Goal: Information Seeking & Learning: Learn about a topic

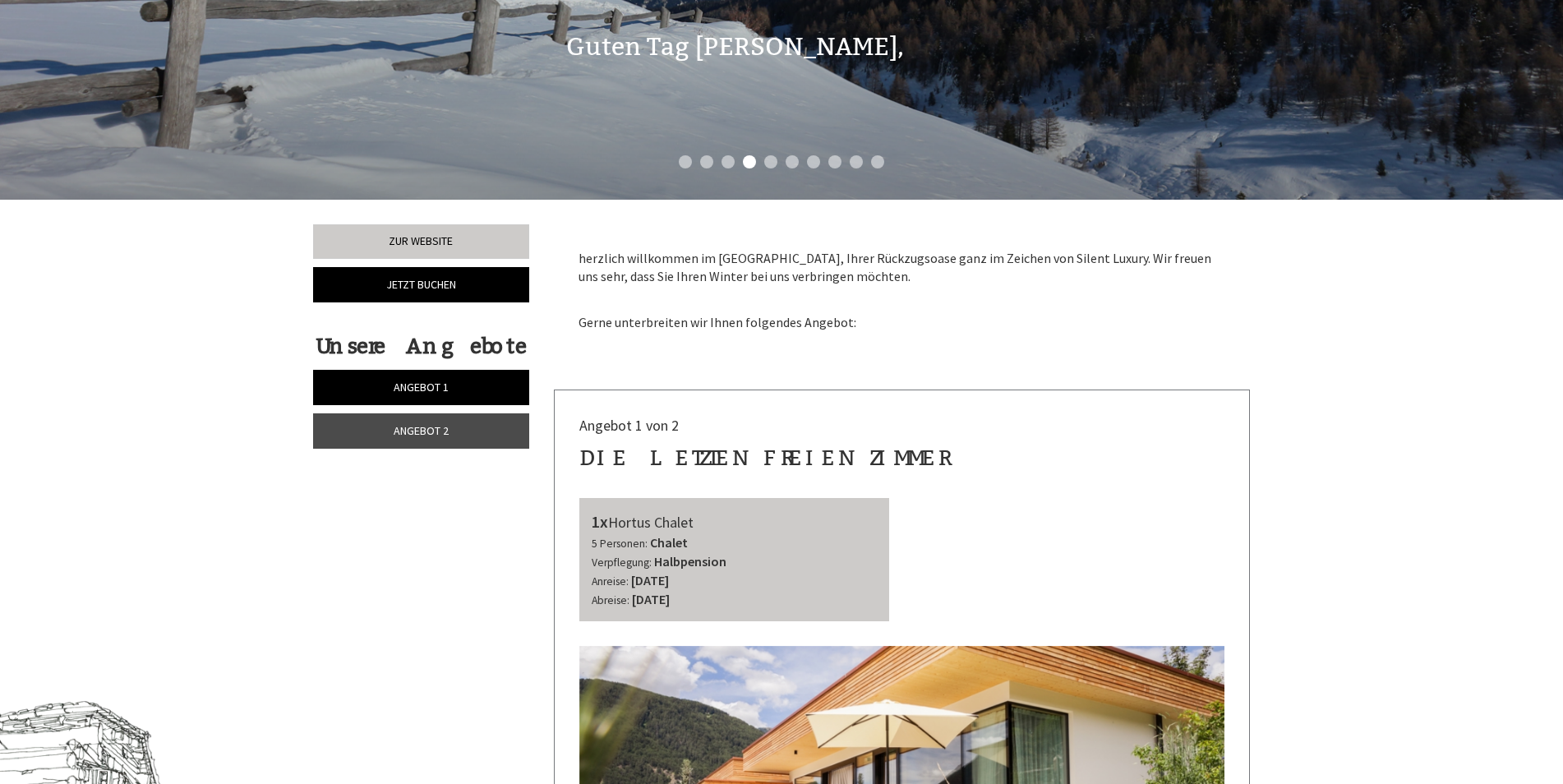
scroll to position [985, 0]
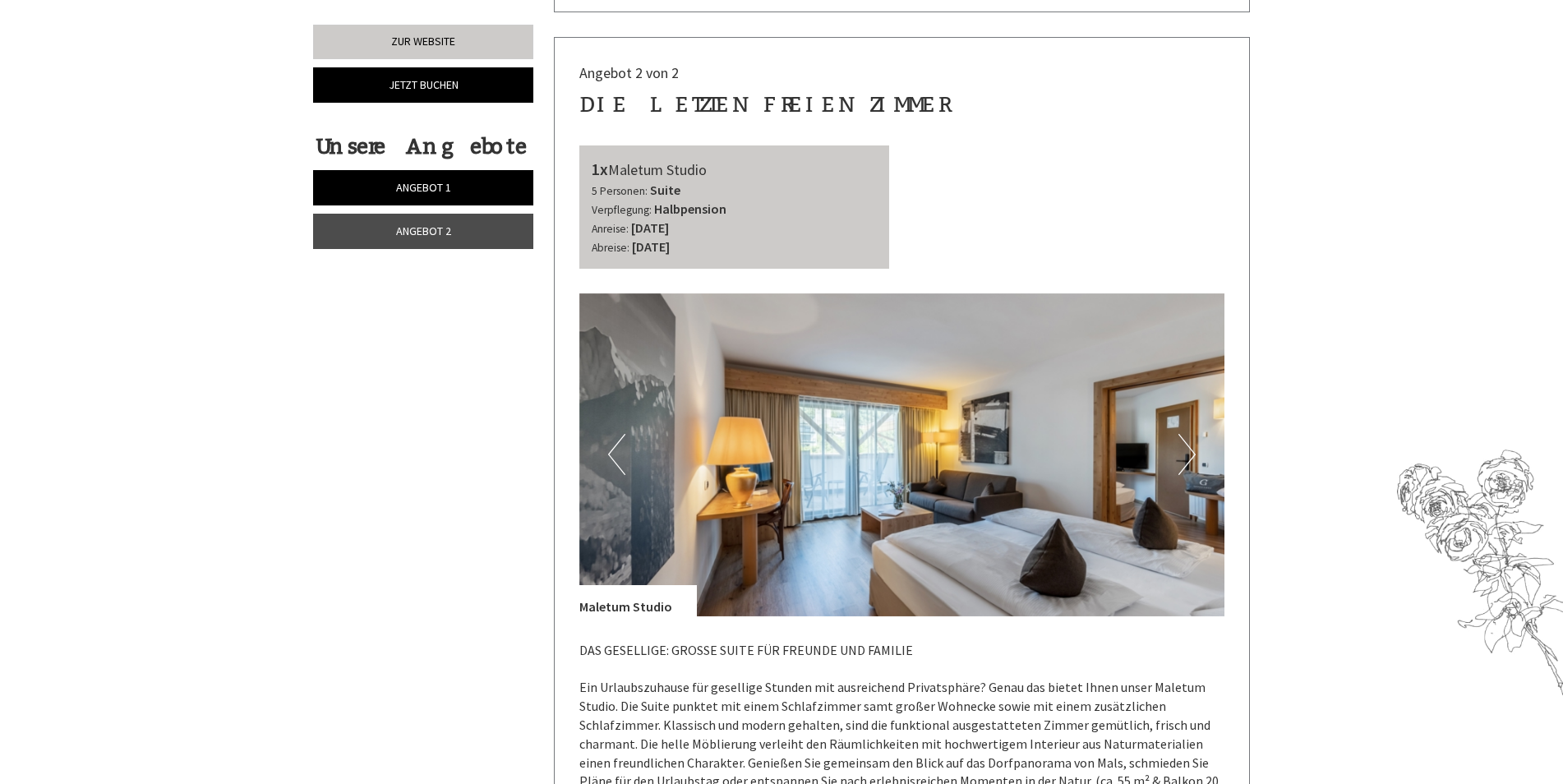
scroll to position [2218, 0]
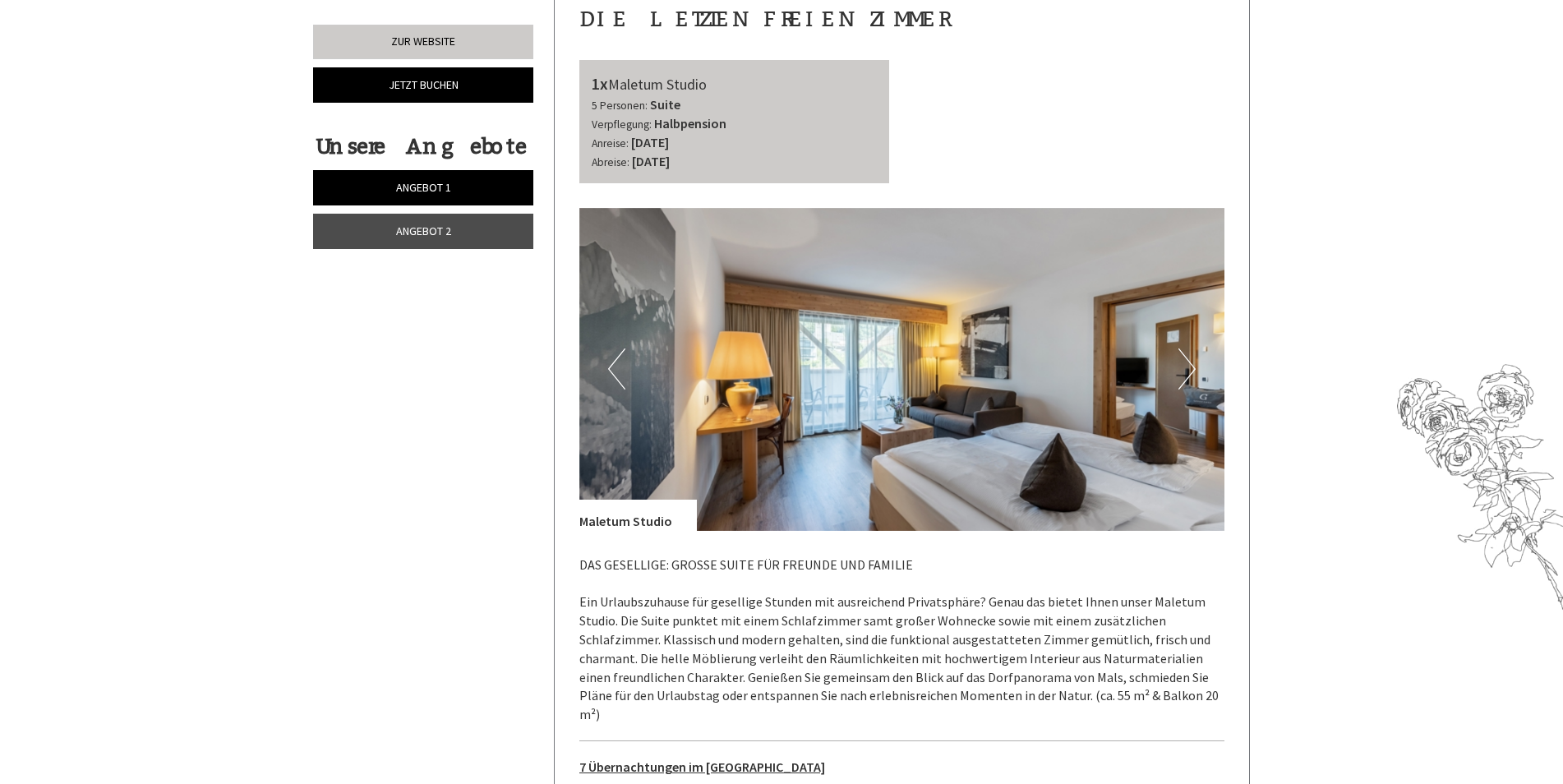
click at [1179, 348] on button "Next" at bounding box center [1187, 368] width 17 height 41
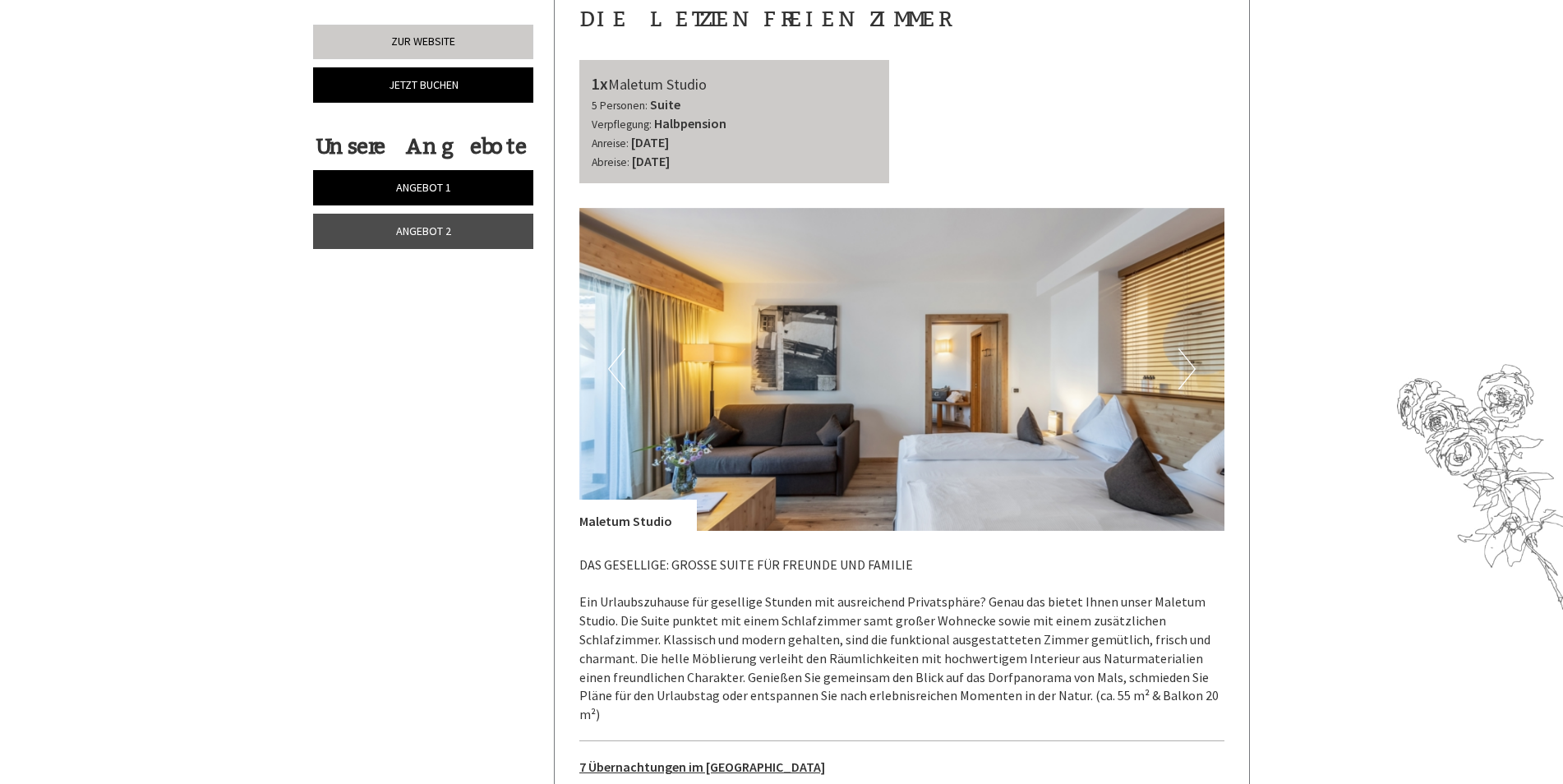
click at [1179, 348] on button "Next" at bounding box center [1187, 368] width 17 height 41
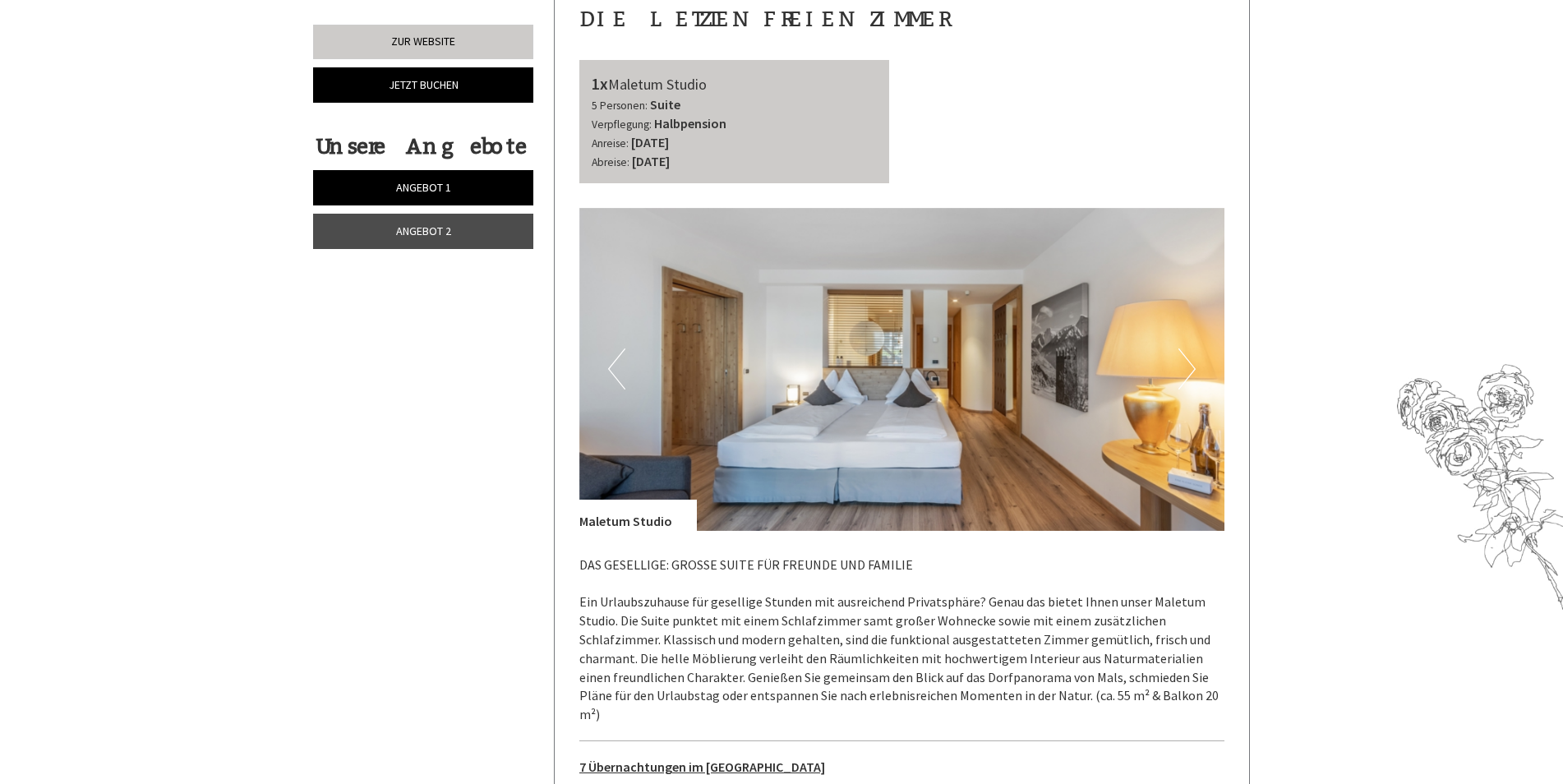
click at [1179, 348] on button "Next" at bounding box center [1187, 368] width 17 height 41
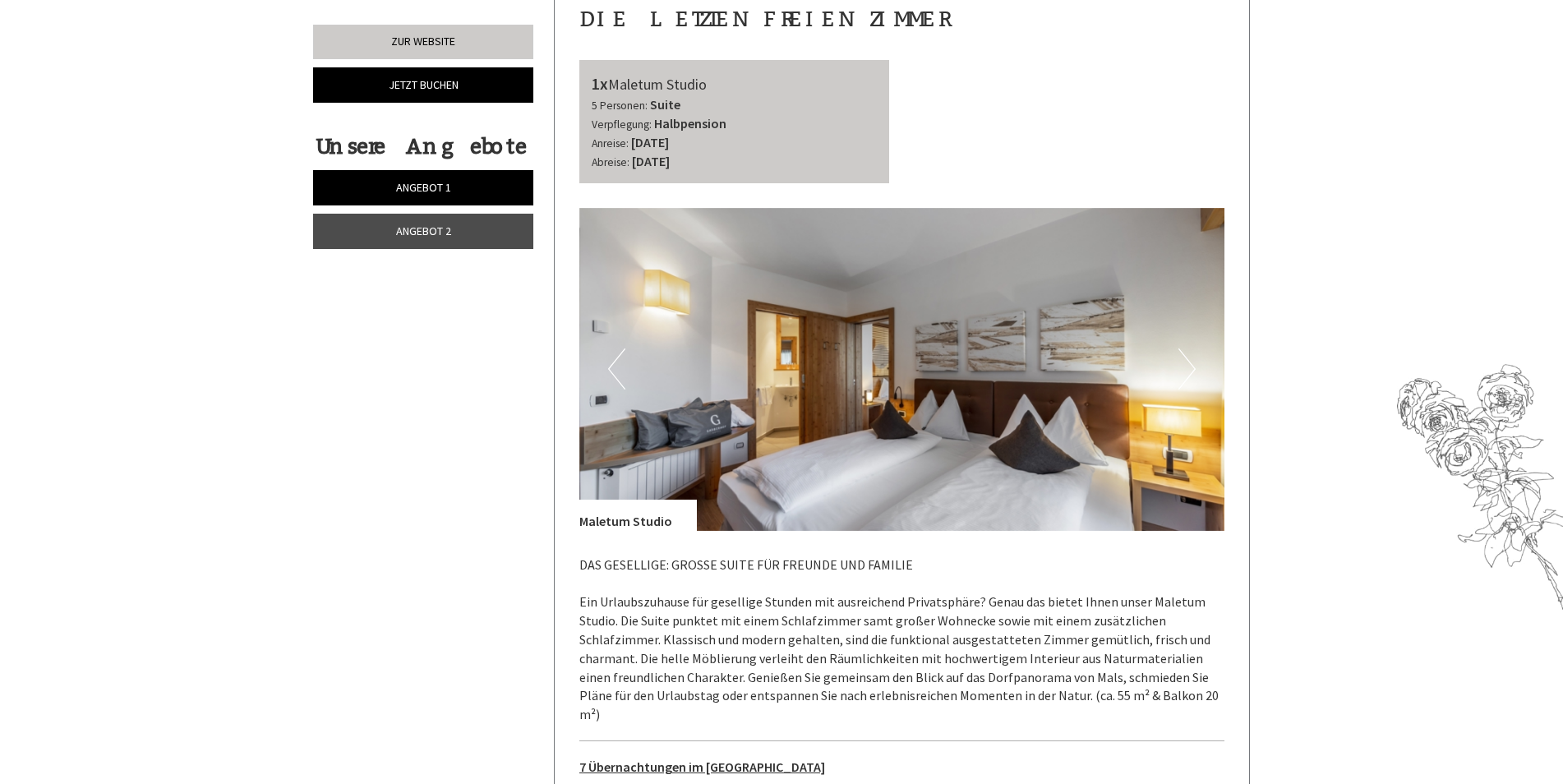
click at [1179, 348] on button "Next" at bounding box center [1187, 368] width 17 height 41
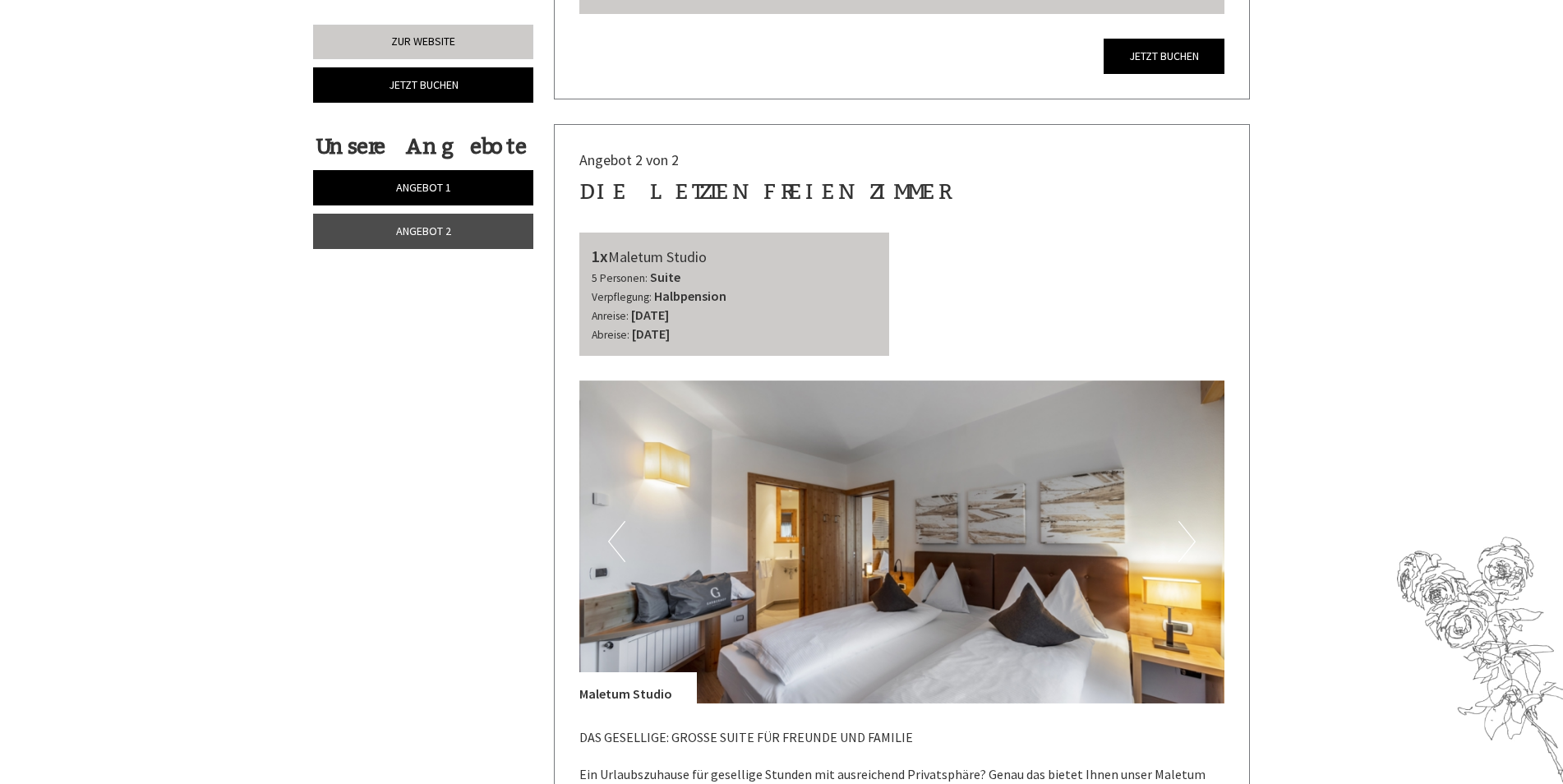
scroll to position [2054, 0]
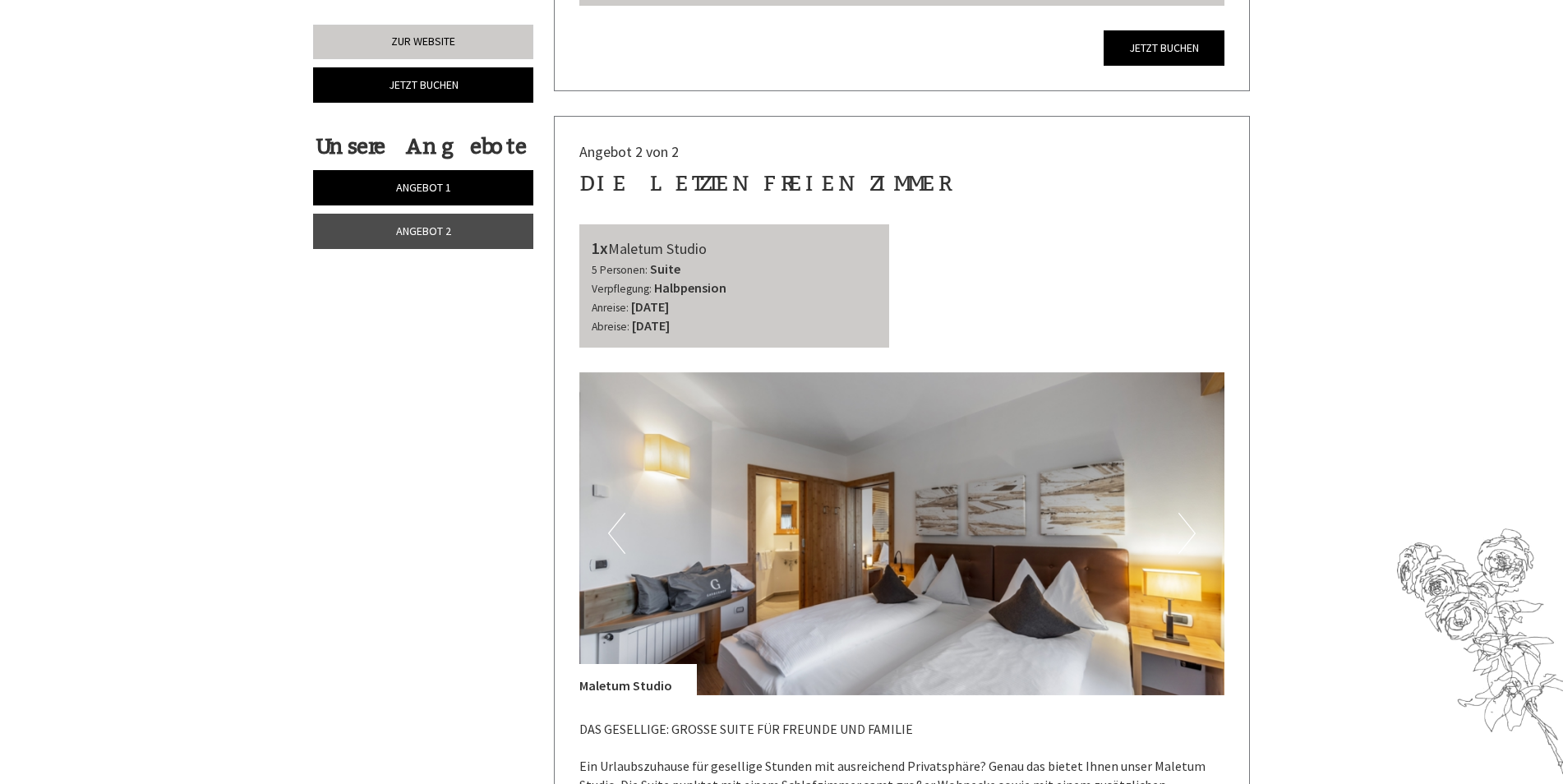
click at [1182, 513] on button "Next" at bounding box center [1187, 533] width 17 height 41
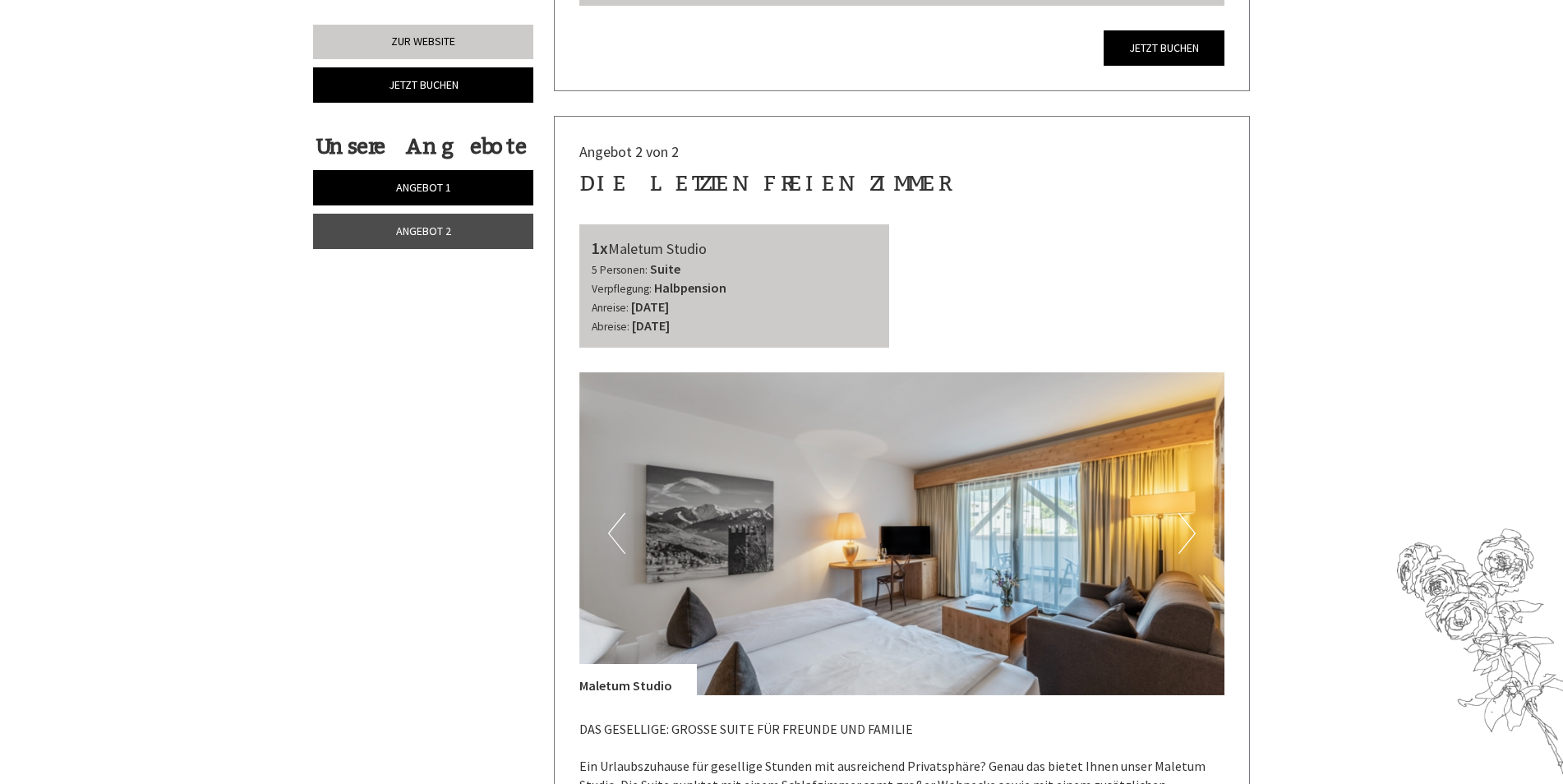
click at [1182, 513] on button "Next" at bounding box center [1187, 533] width 17 height 41
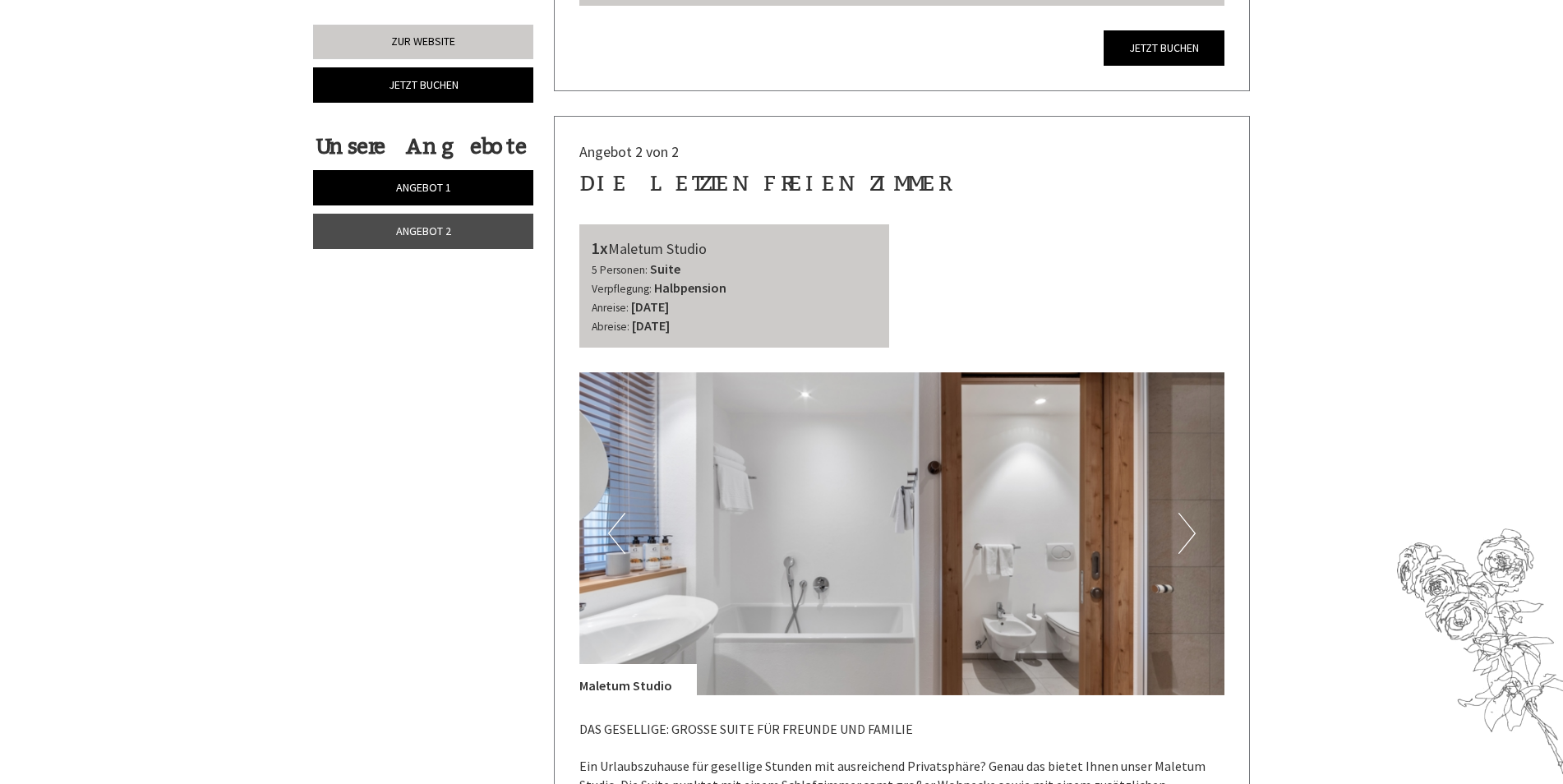
click at [1182, 513] on button "Next" at bounding box center [1187, 533] width 17 height 41
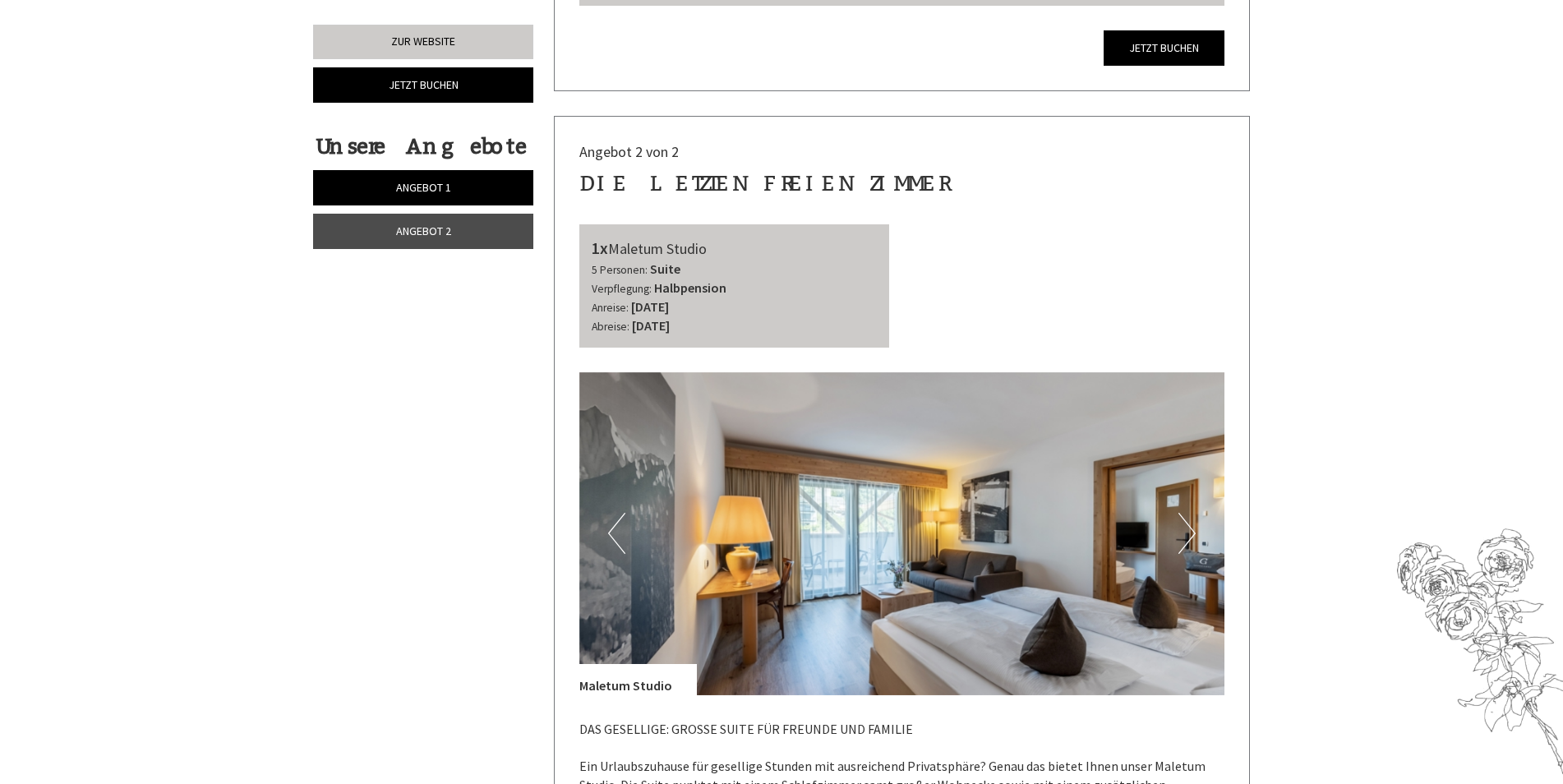
click at [1182, 513] on button "Next" at bounding box center [1187, 533] width 17 height 41
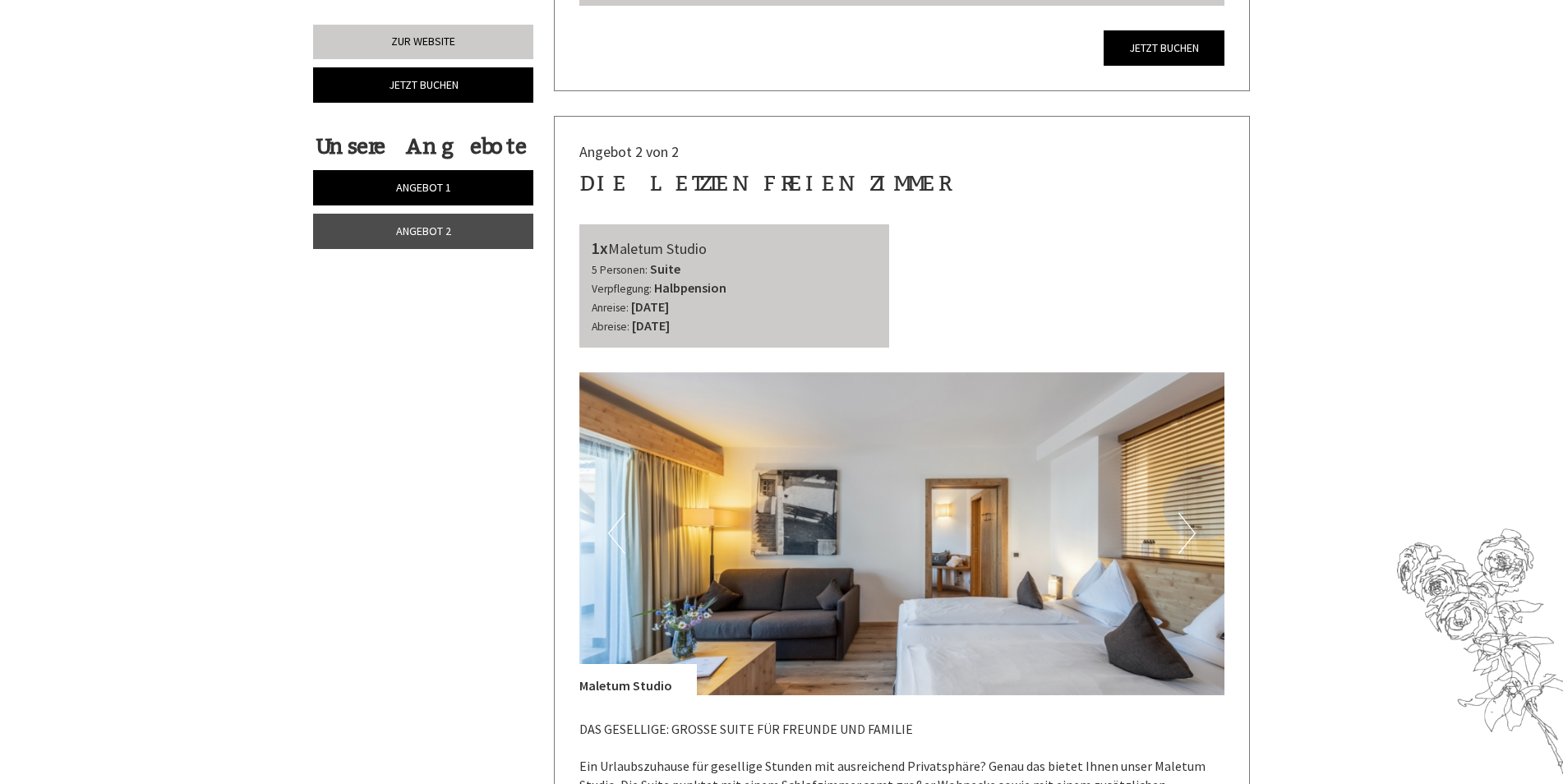
click at [1182, 513] on button "Next" at bounding box center [1187, 533] width 17 height 41
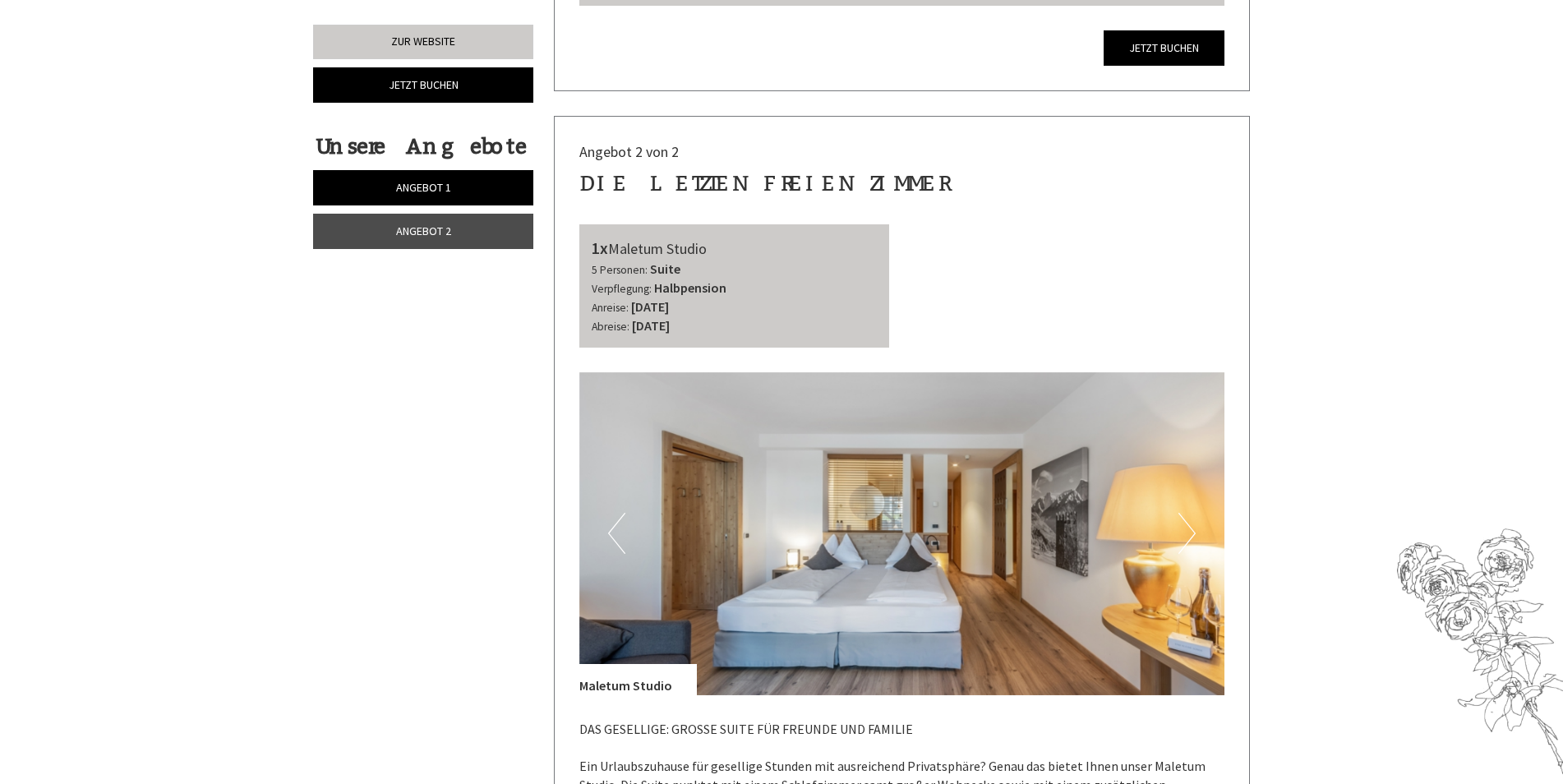
click at [1182, 513] on button "Next" at bounding box center [1187, 533] width 17 height 41
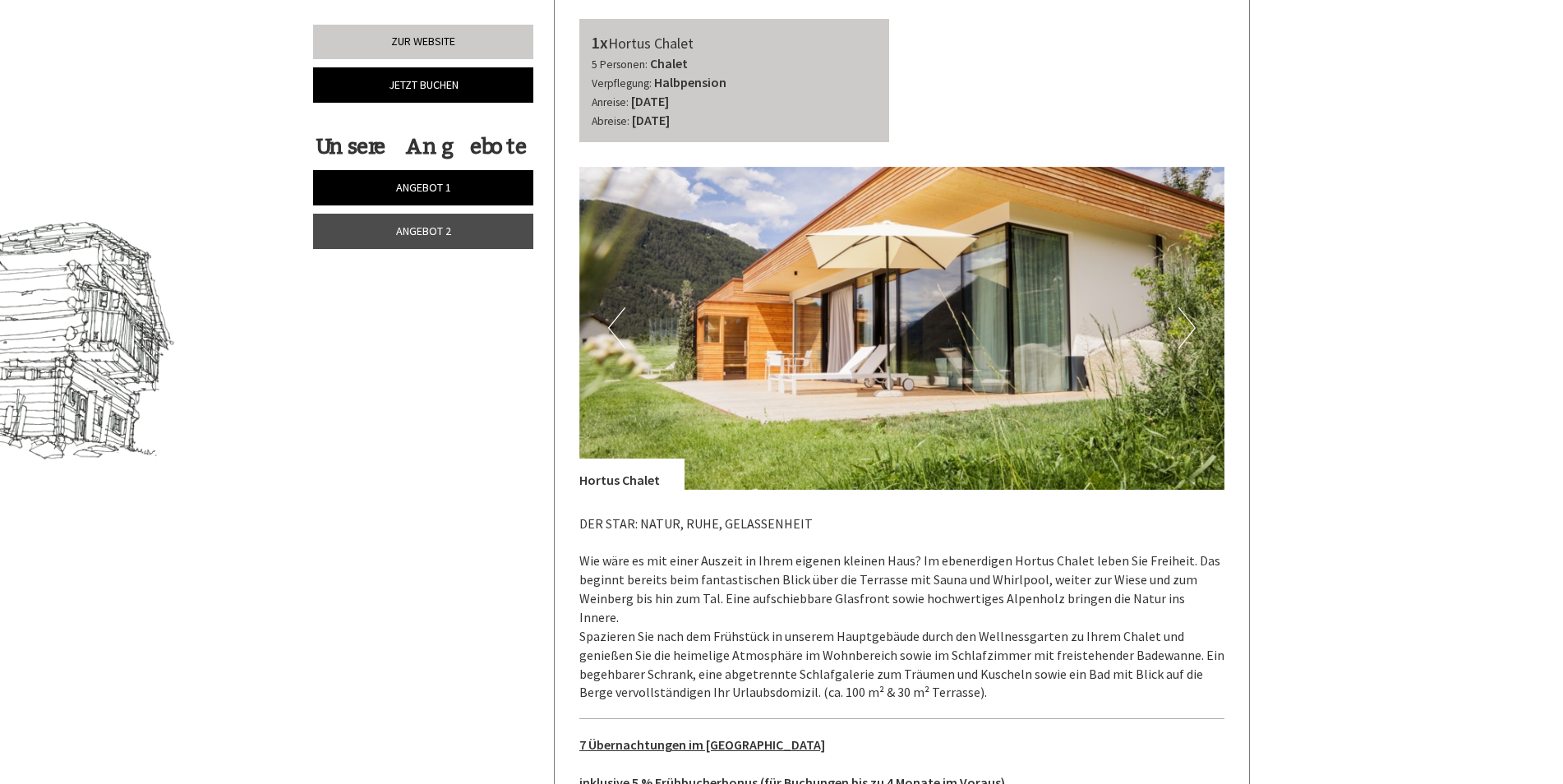
scroll to position [658, 0]
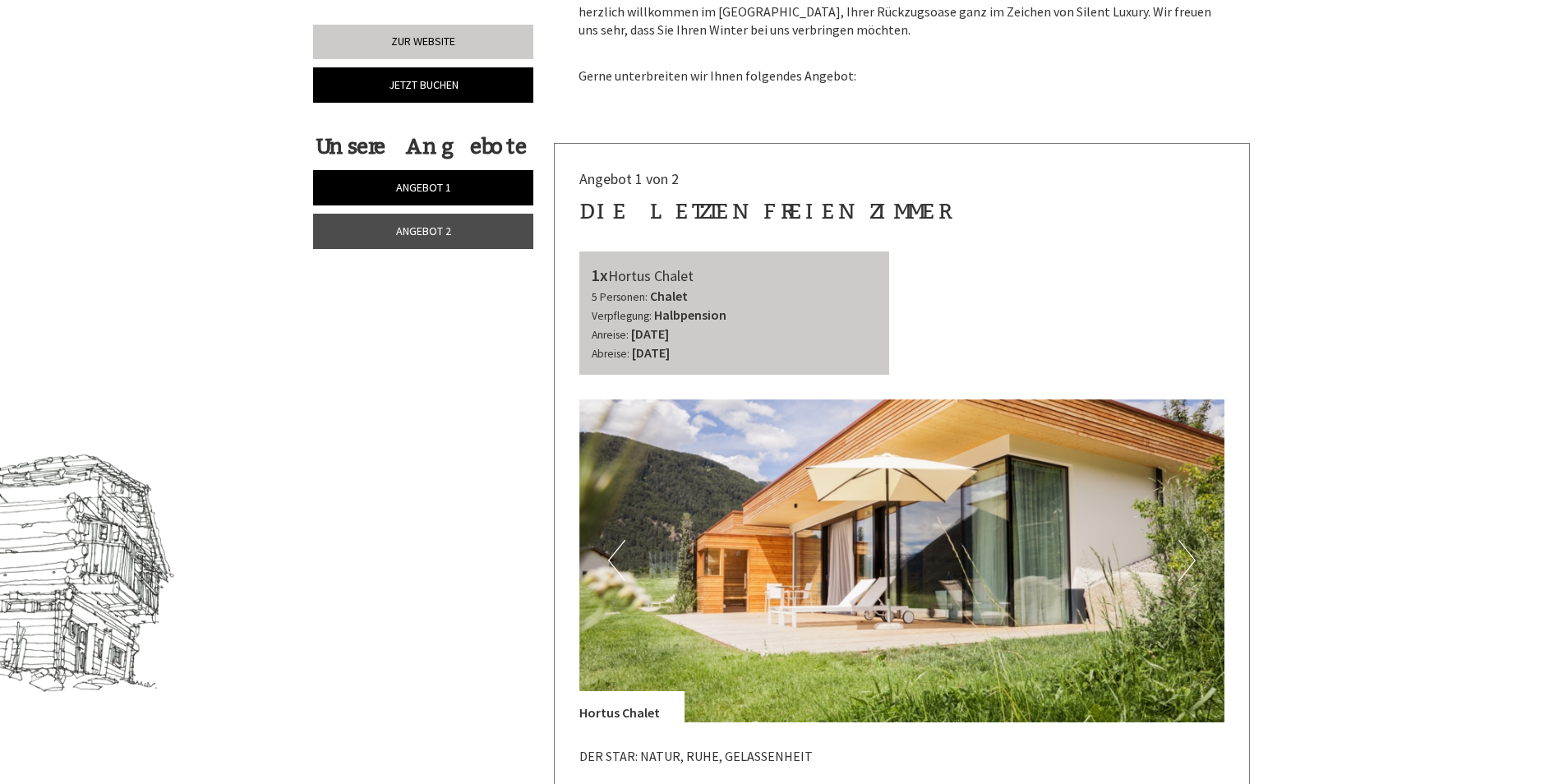
click at [1204, 563] on img at bounding box center [903, 561] width 646 height 323
click at [1194, 559] on button "Next" at bounding box center [1187, 560] width 17 height 41
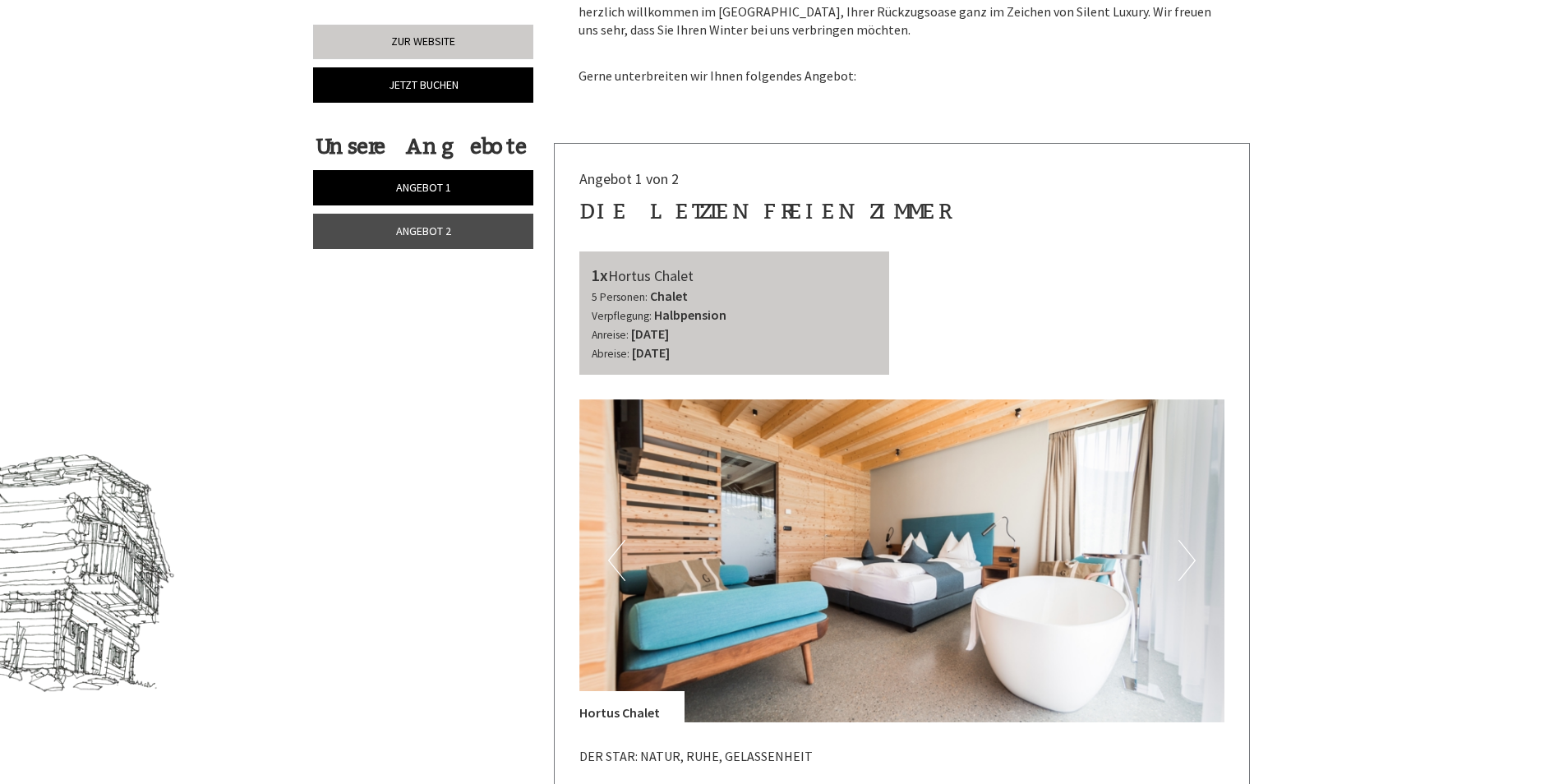
click at [1194, 559] on button "Next" at bounding box center [1187, 560] width 17 height 41
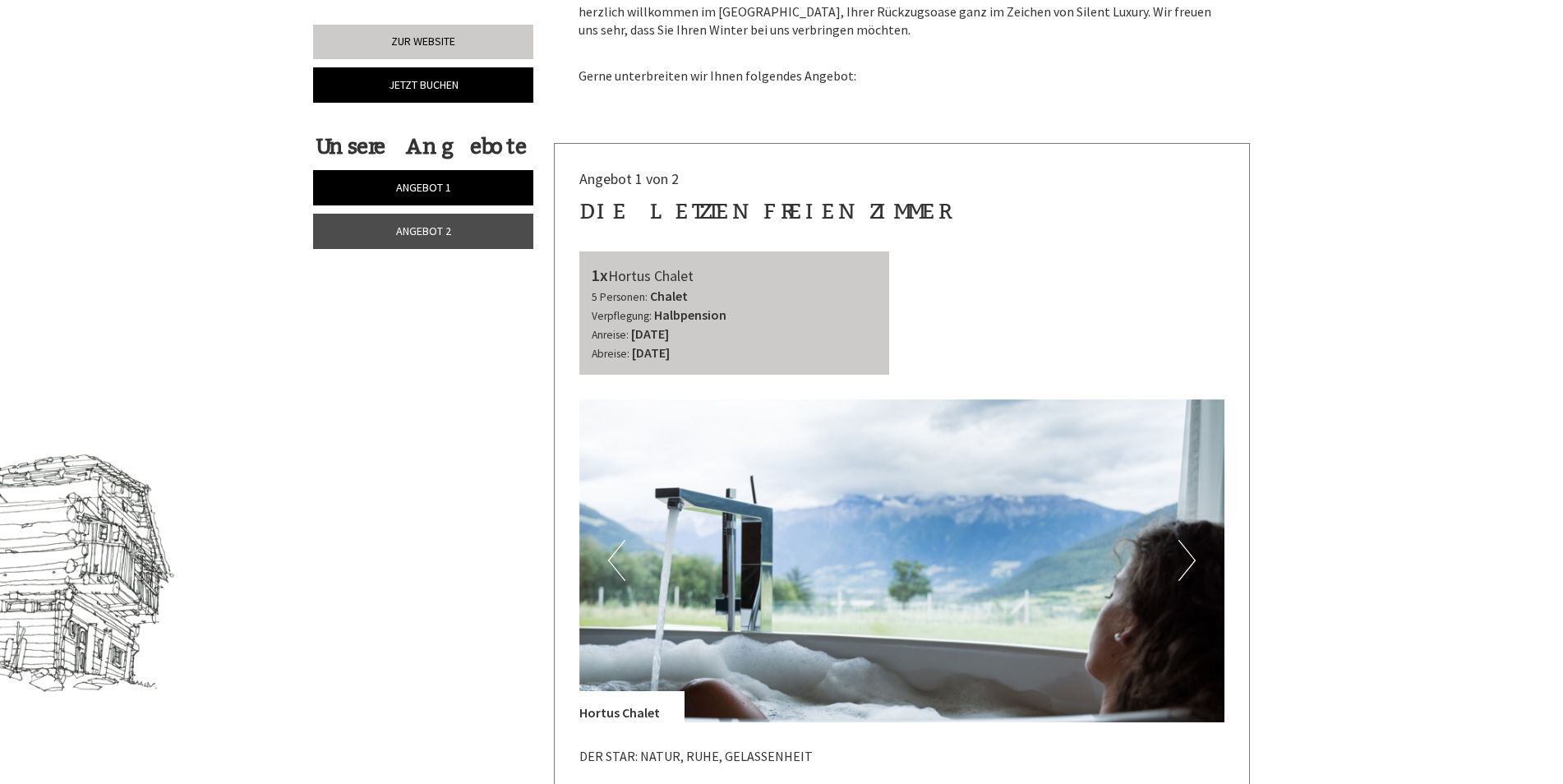
click at [1194, 559] on button "Next" at bounding box center [1187, 560] width 17 height 41
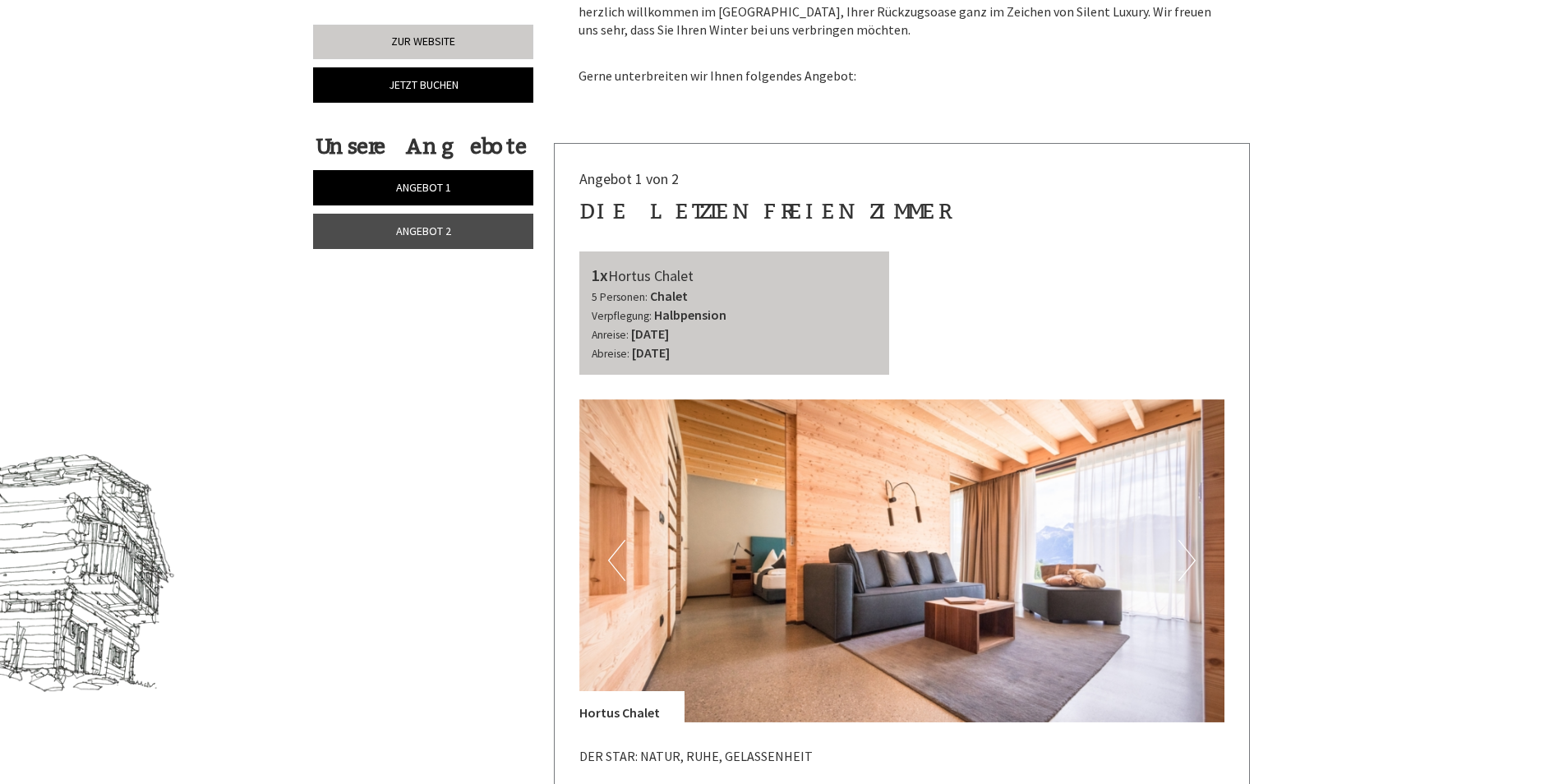
click at [1194, 559] on button "Next" at bounding box center [1187, 560] width 17 height 41
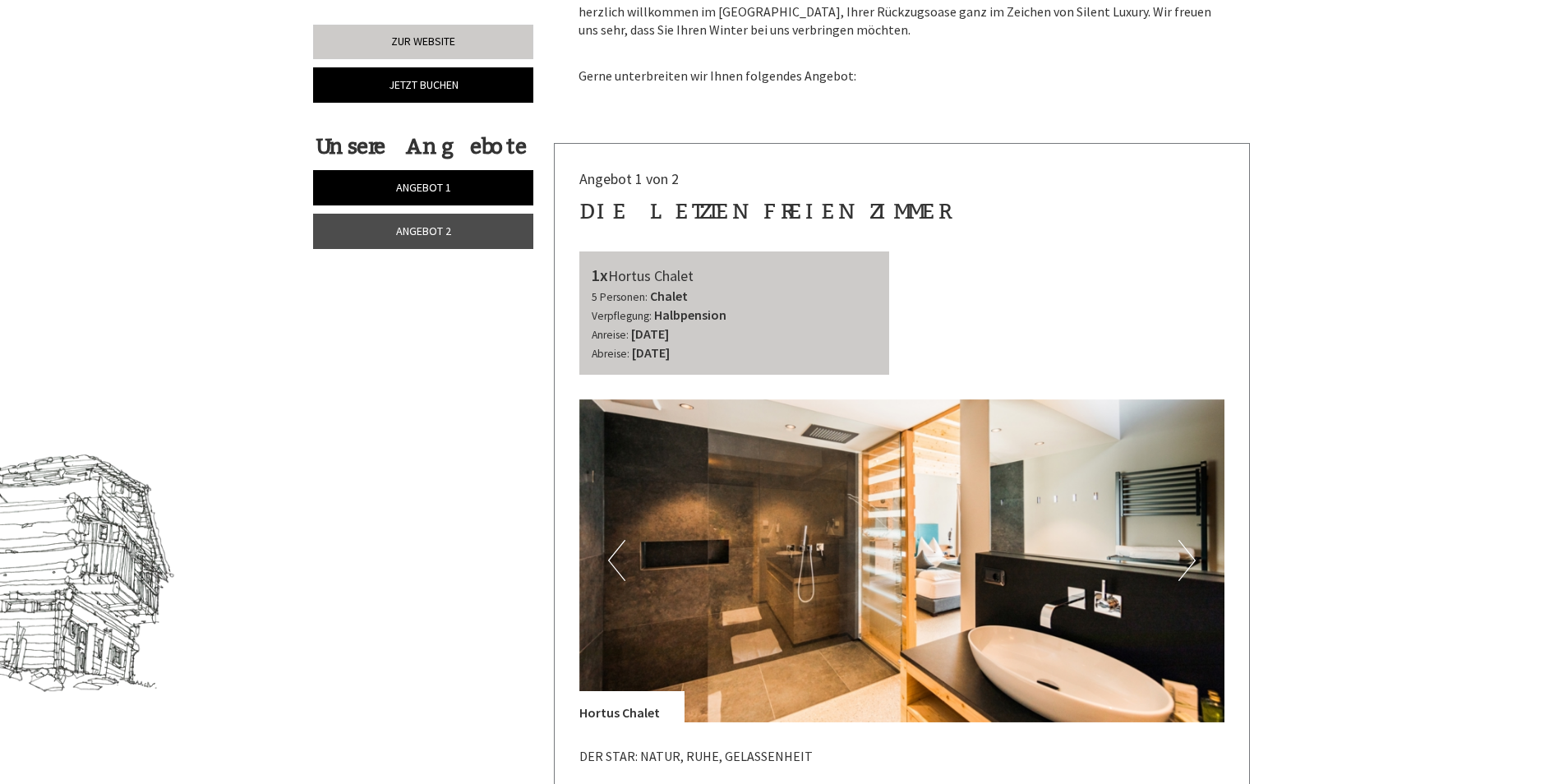
click at [1194, 559] on button "Next" at bounding box center [1187, 560] width 17 height 41
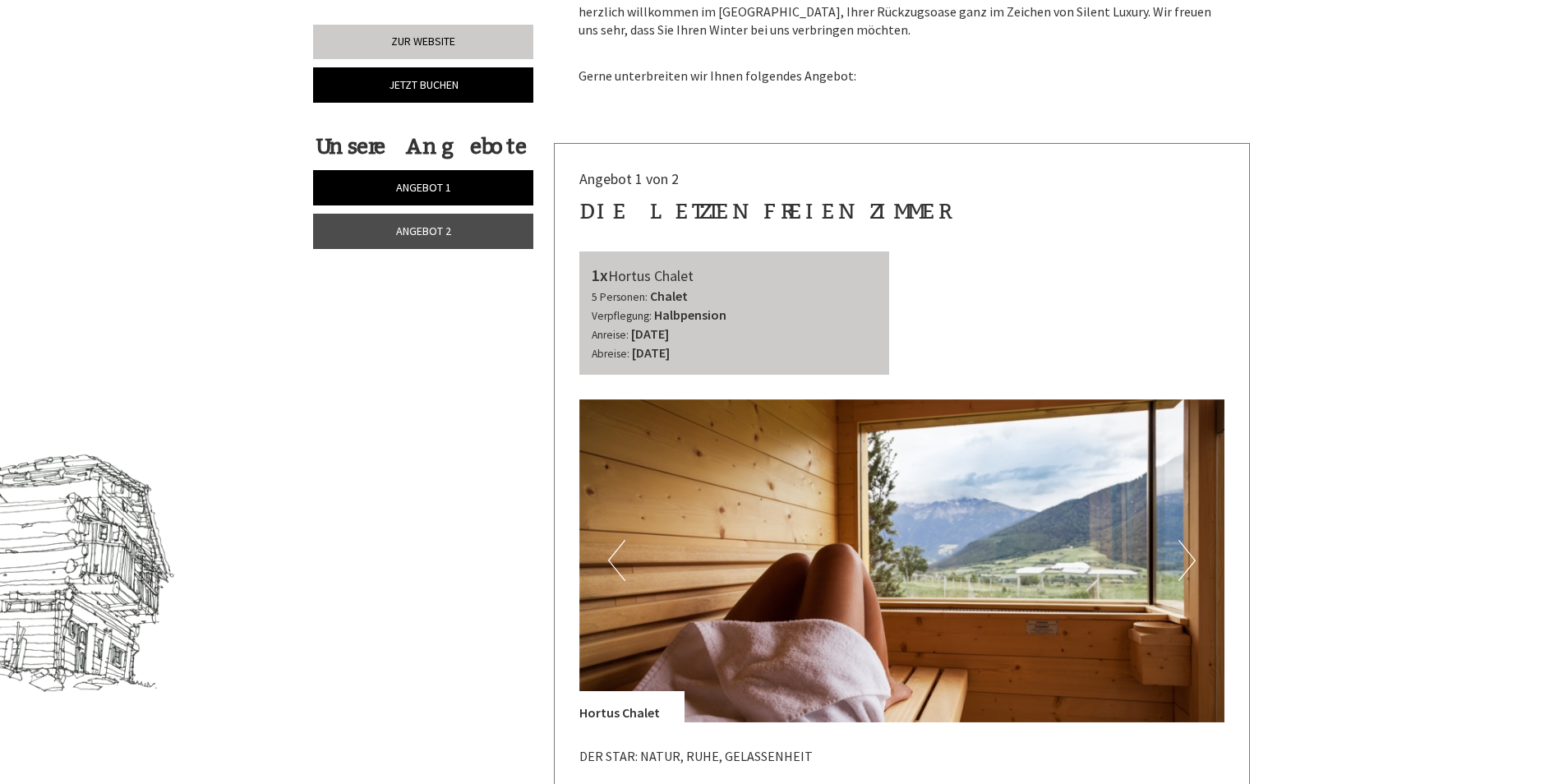
click at [1194, 559] on button "Next" at bounding box center [1187, 560] width 17 height 41
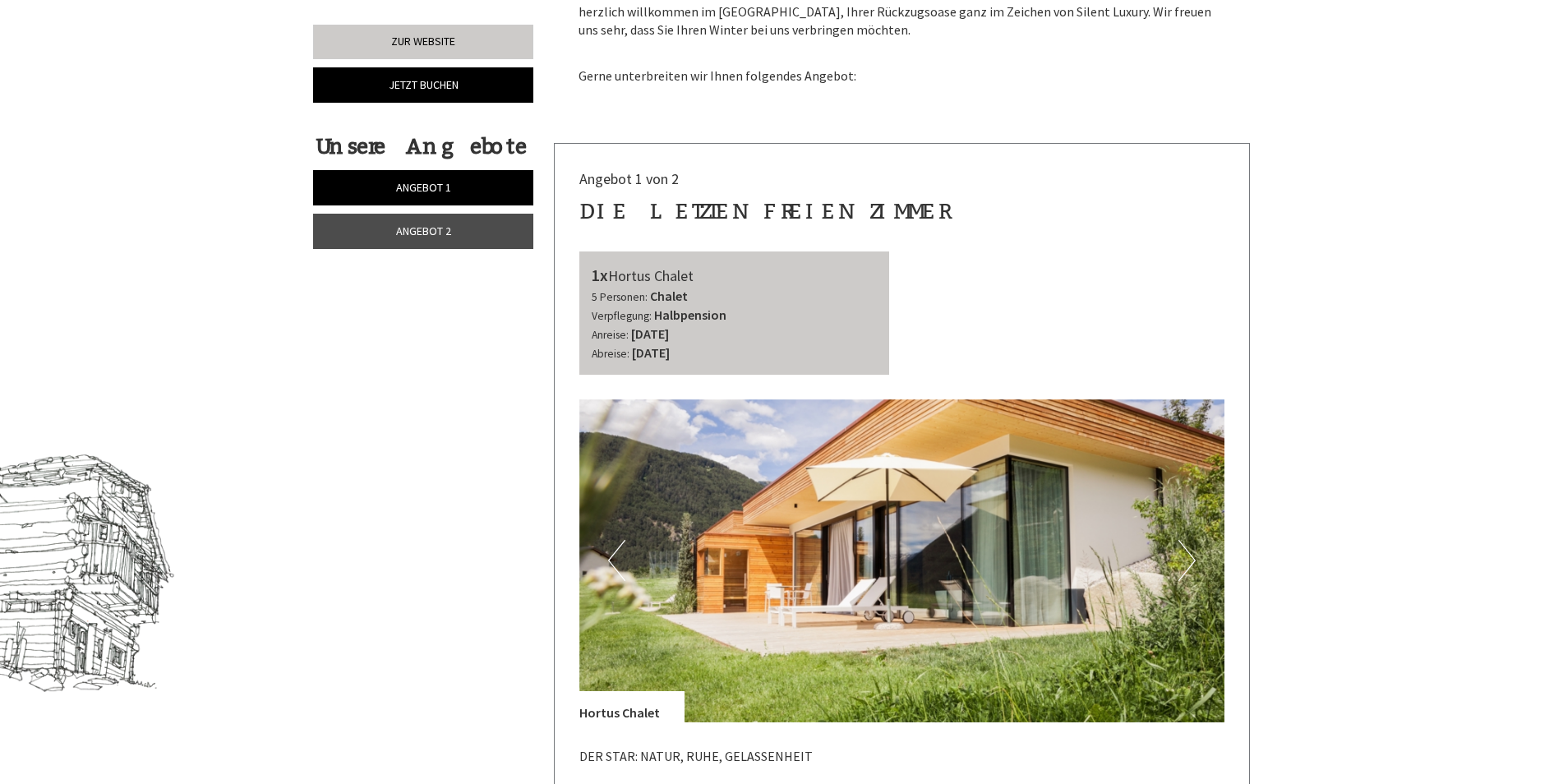
click at [1194, 559] on button "Next" at bounding box center [1187, 560] width 17 height 41
